Goal: Information Seeking & Learning: Learn about a topic

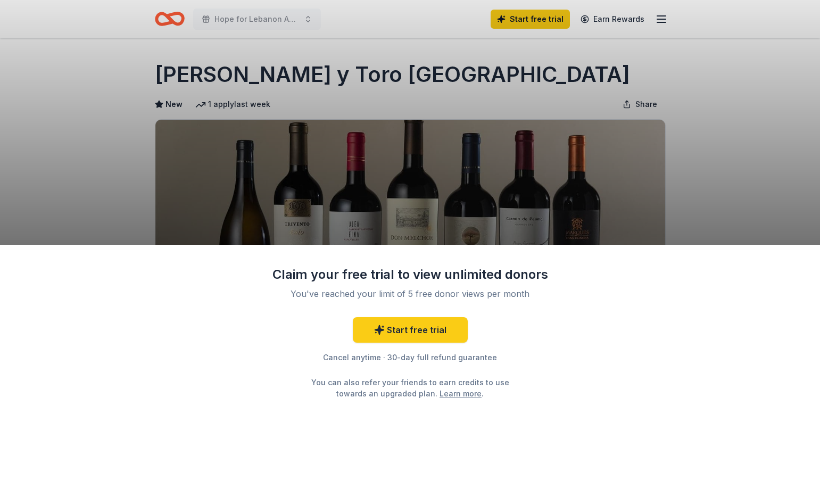
drag, startPoint x: 420, startPoint y: 73, endPoint x: 208, endPoint y: 65, distance: 211.5
click at [208, 65] on div "Claim your free trial to view unlimited donors You've reached your limit of 5 f…" at bounding box center [410, 244] width 820 height 489
